Goal: Find specific page/section: Find specific page/section

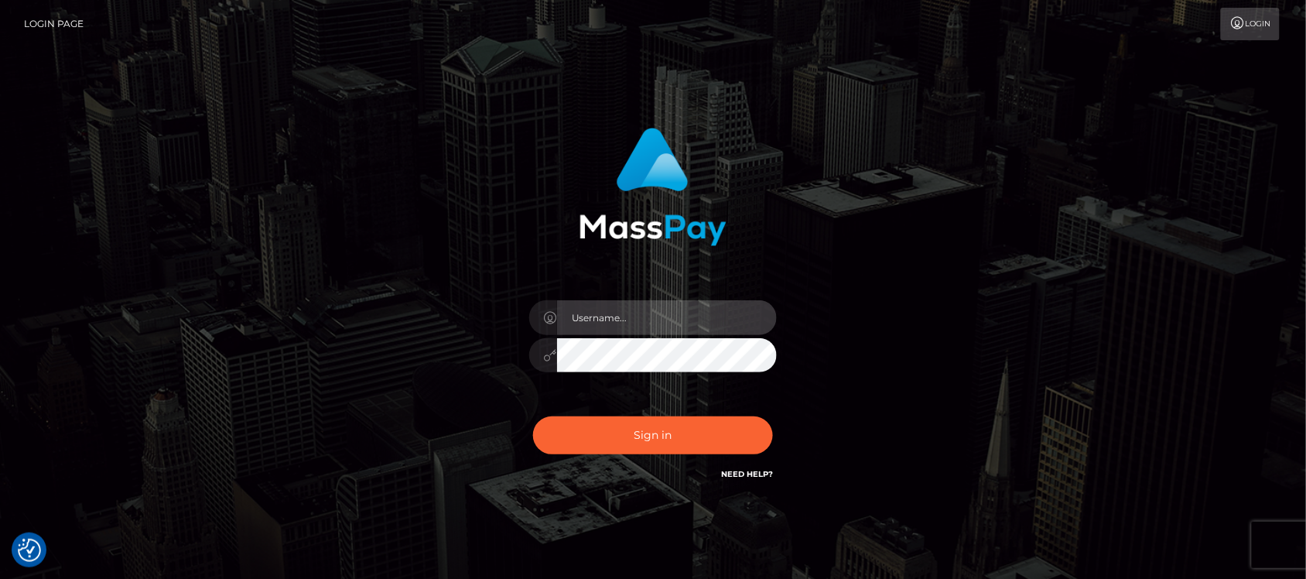
type input "hello.feetfinder"
drag, startPoint x: 698, startPoint y: 302, endPoint x: 700, endPoint y: 313, distance: 11.8
click at [698, 303] on input "hello.feetfinder" at bounding box center [667, 317] width 220 height 35
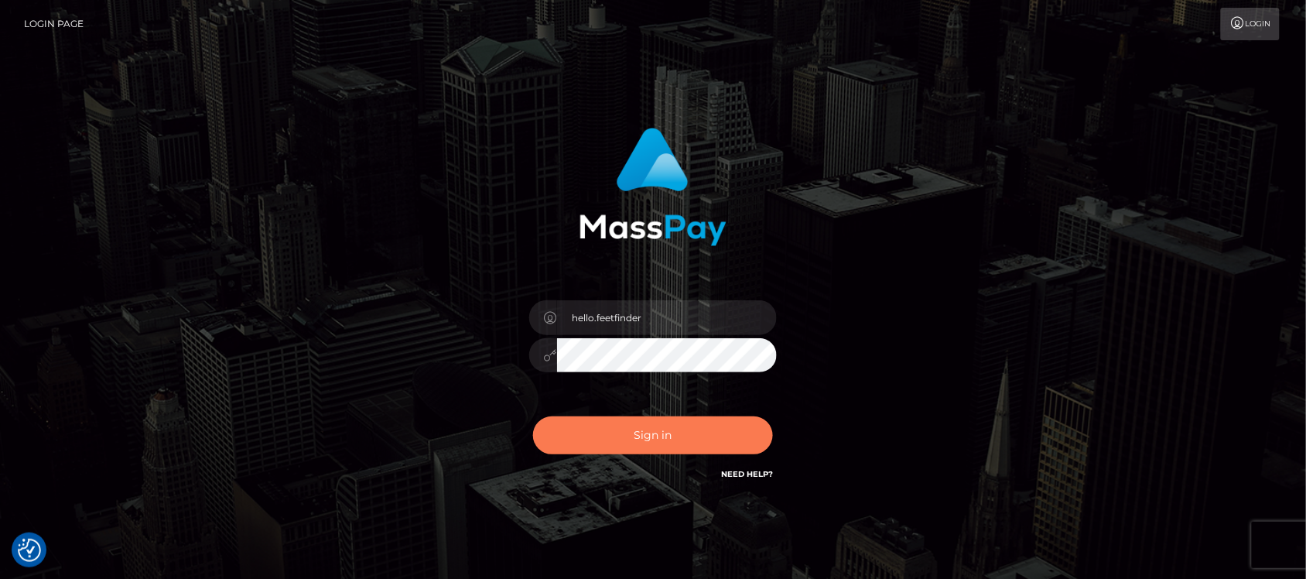
click at [717, 430] on button "Sign in" at bounding box center [653, 435] width 240 height 38
type input "hello.feetfinder"
click at [709, 442] on button "Sign in" at bounding box center [653, 435] width 240 height 38
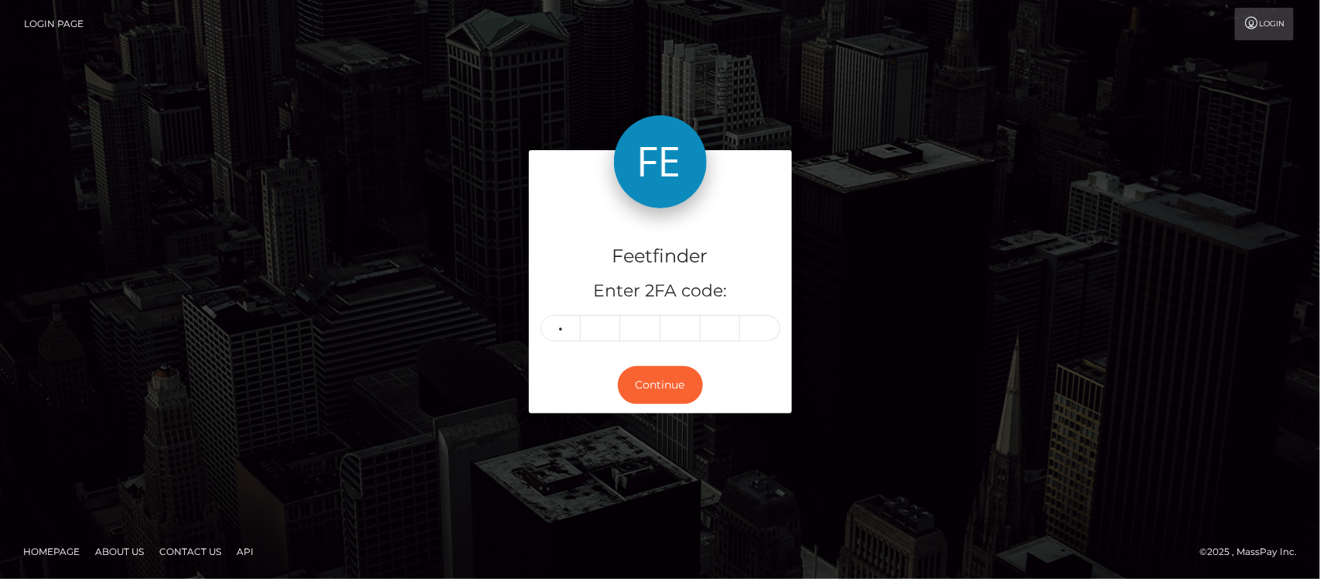
type input "9"
type input "7"
type input "6"
type input "8"
type input "4"
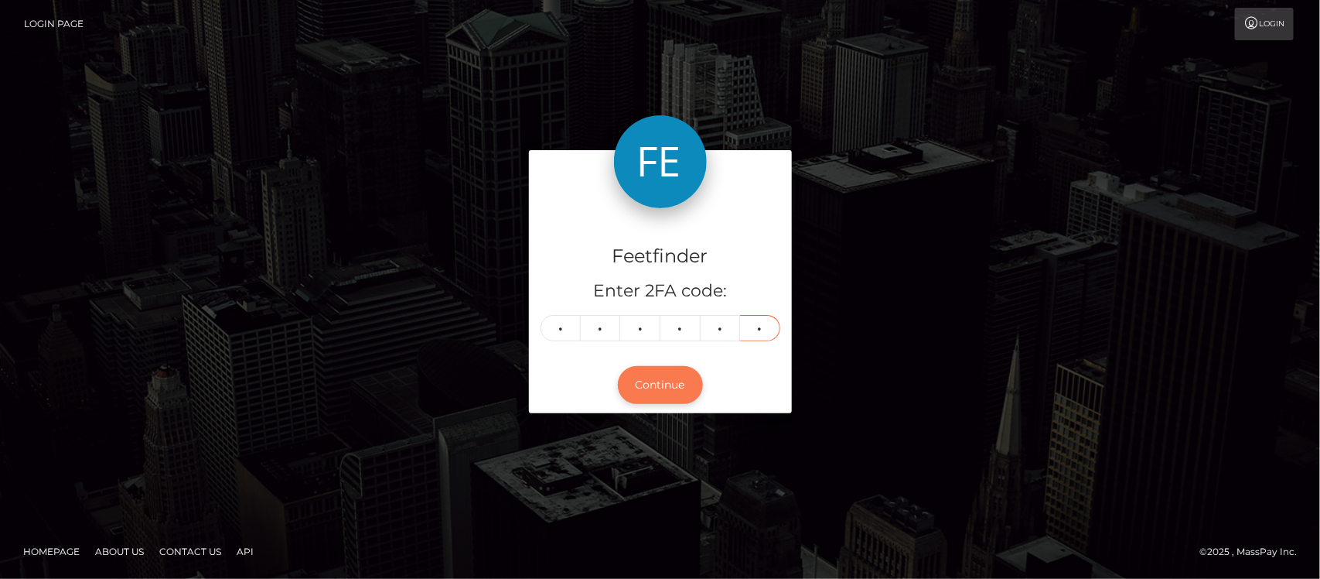
type input "1"
click at [677, 392] on button "Continue" at bounding box center [660, 385] width 85 height 38
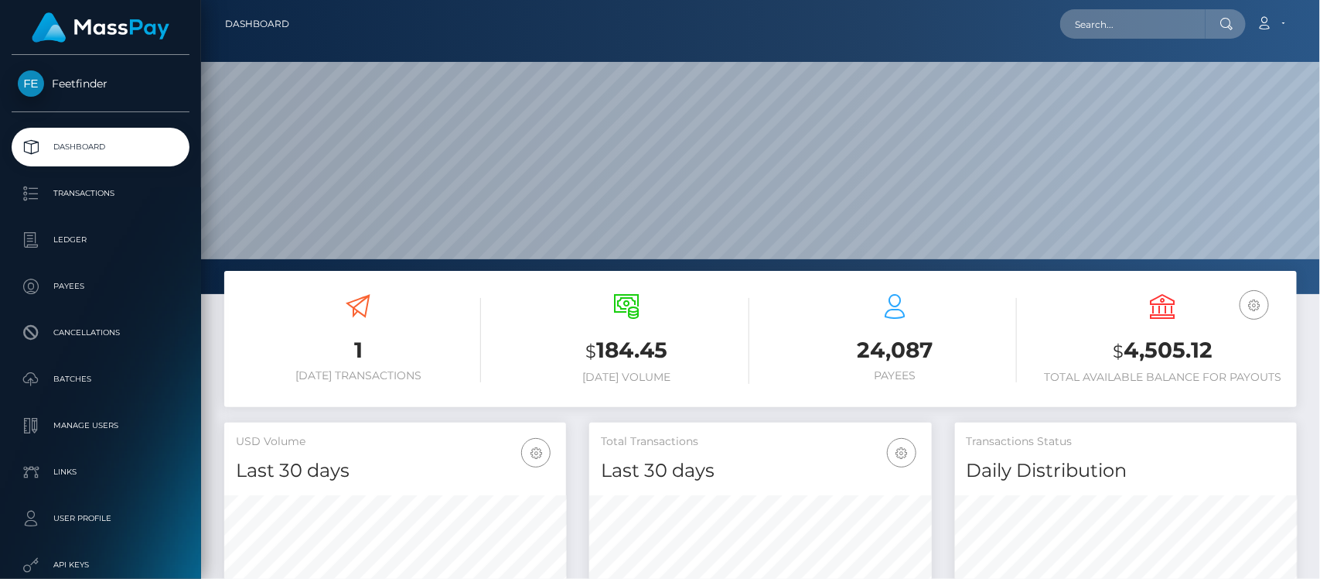
scroll to position [273, 342]
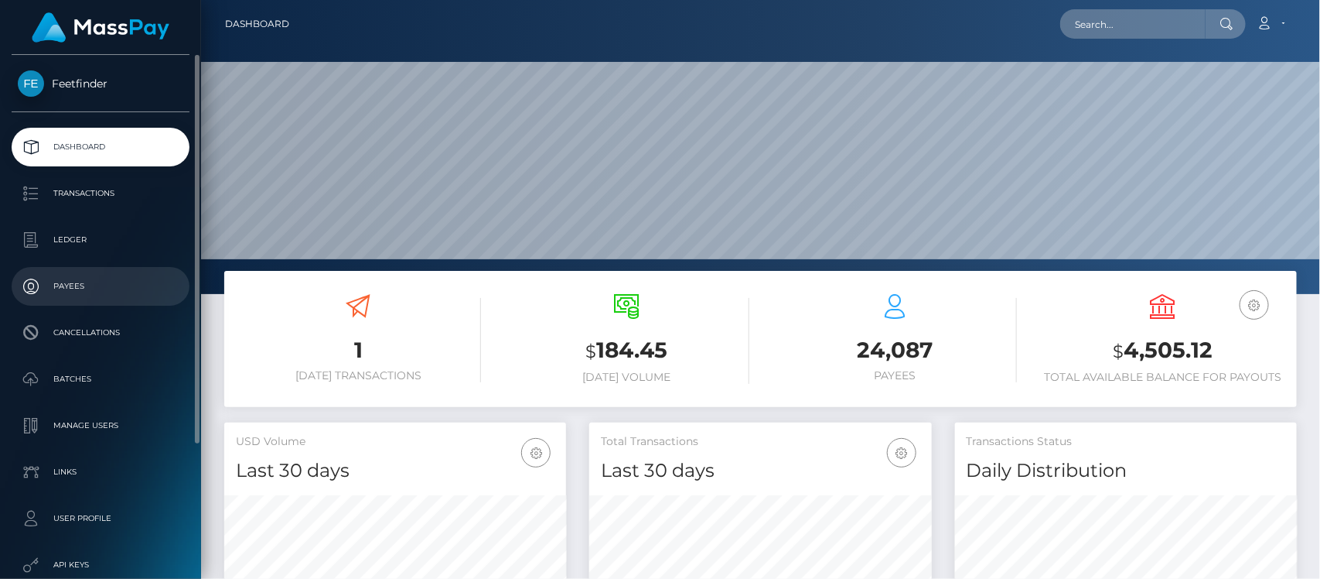
click at [87, 295] on p "Payees" at bounding box center [101, 286] width 166 height 23
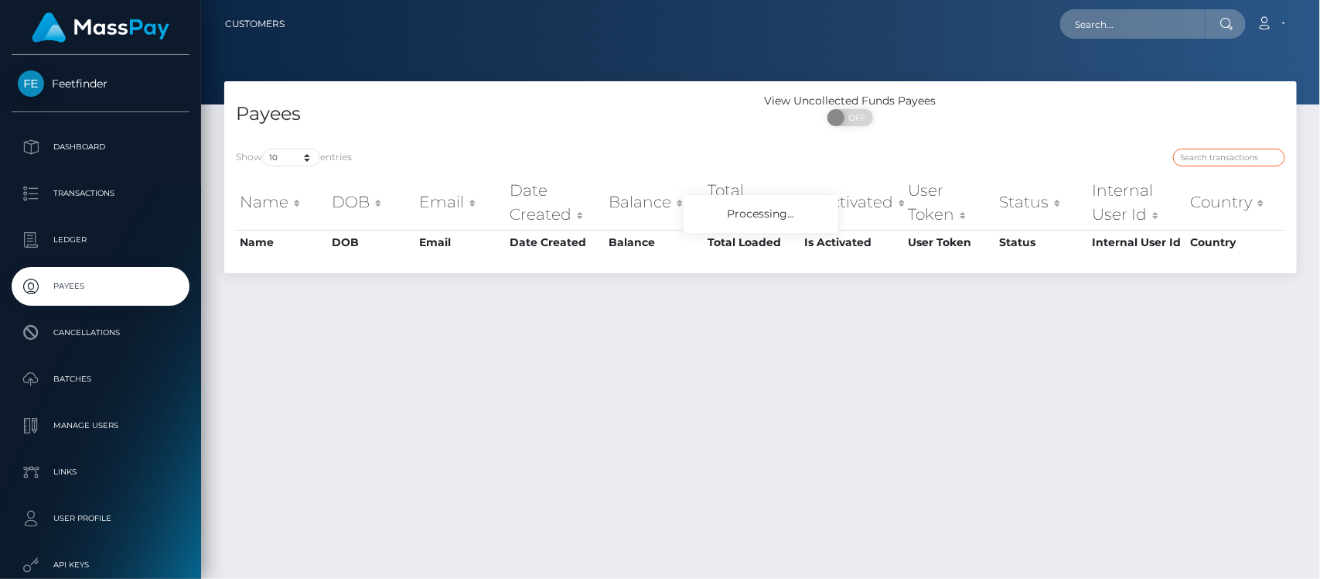
click at [1211, 155] on input "search" at bounding box center [1229, 158] width 112 height 18
paste input "177085ae-0fac-11f0-b24e-02f0d179f5a1"
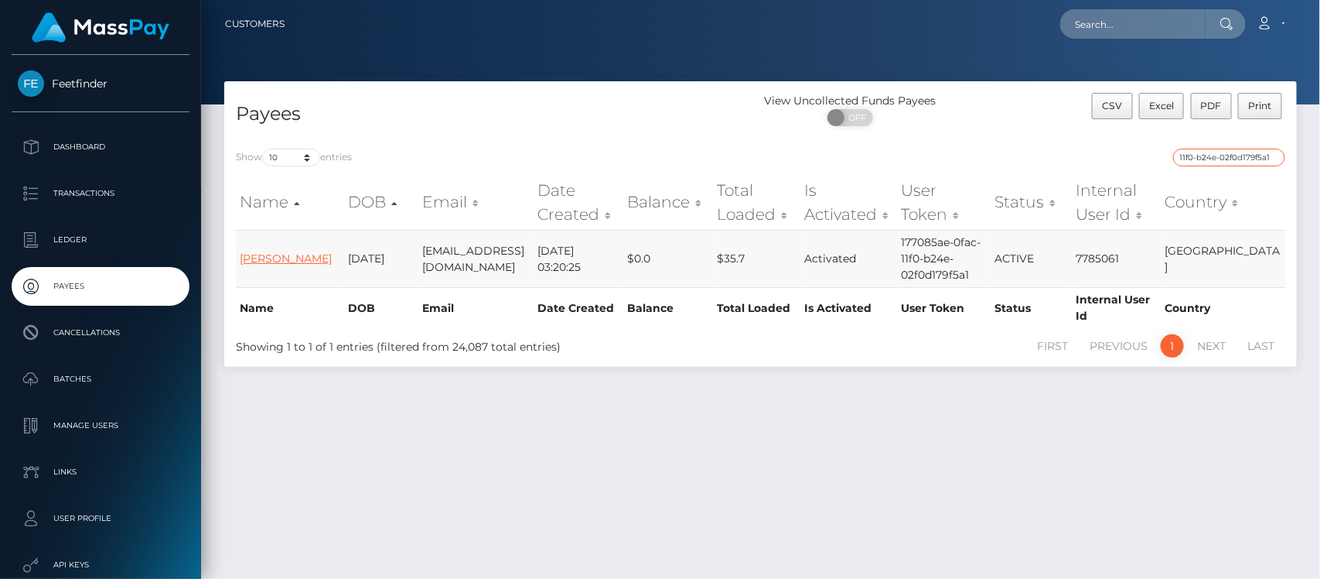
type input "177085ae-0fac-11f0-b24e-02f0d179f5a1"
click at [264, 264] on link "[PERSON_NAME]" at bounding box center [286, 258] width 92 height 14
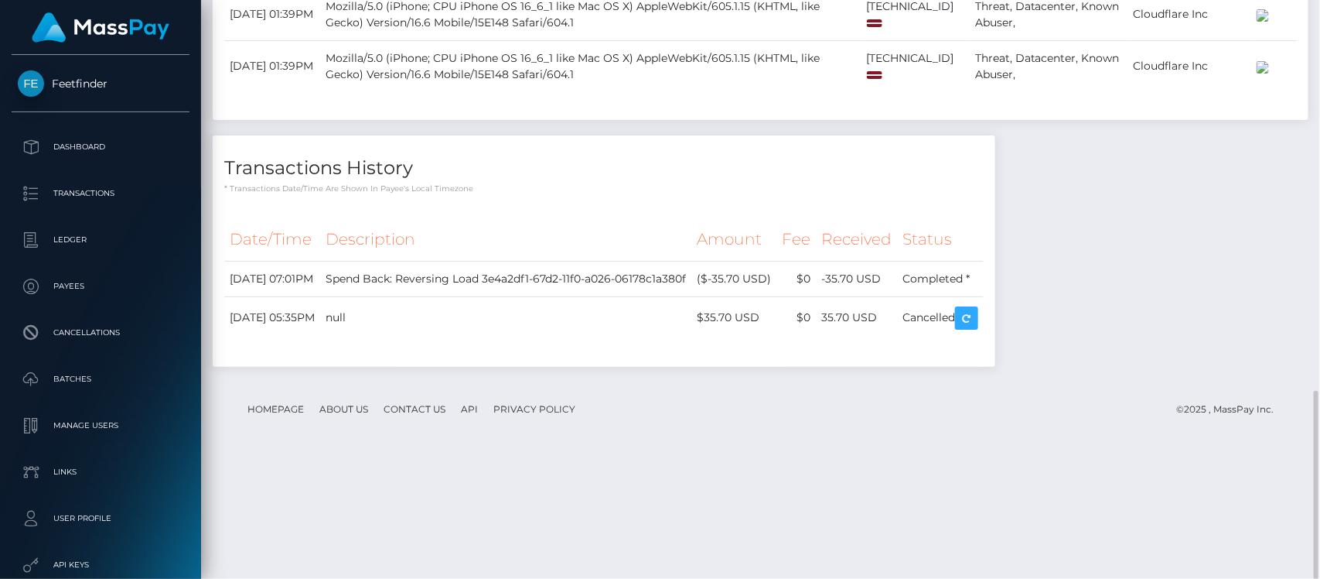
scroll to position [186, 342]
